Goal: Task Accomplishment & Management: Manage account settings

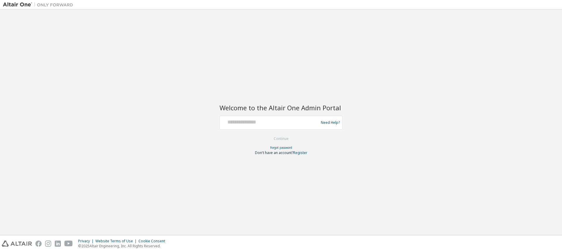
click at [236, 127] on div at bounding box center [270, 122] width 96 height 11
click at [240, 121] on input "text" at bounding box center [270, 121] width 96 height 8
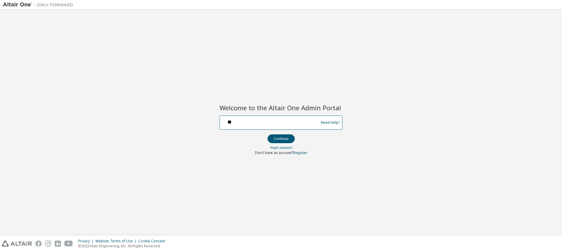
type input "*"
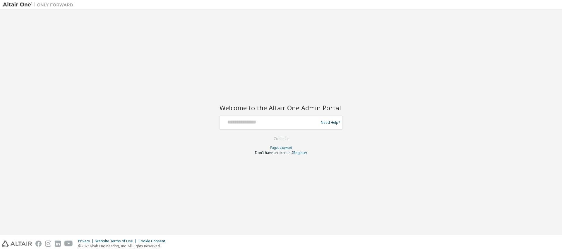
click at [284, 148] on link "Forgot password" at bounding box center [281, 147] width 22 height 4
click at [288, 131] on form "Need Help? Please make sure that you provide your Global Login as email (e.g. @…" at bounding box center [281, 135] width 123 height 40
click at [288, 118] on input "text" at bounding box center [270, 121] width 96 height 8
click at [283, 146] on link "Forgot password" at bounding box center [281, 147] width 22 height 4
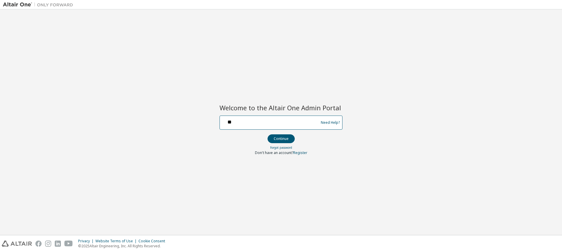
click at [261, 124] on input "**" at bounding box center [270, 121] width 96 height 8
type input "*"
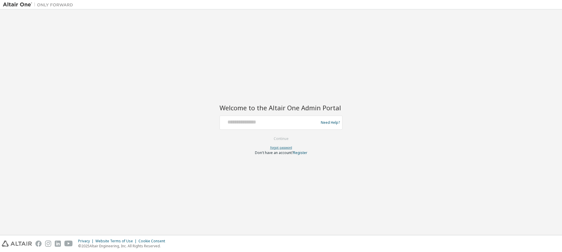
click at [282, 148] on link "Forgot password" at bounding box center [281, 147] width 22 height 4
